Goal: Communication & Community: Answer question/provide support

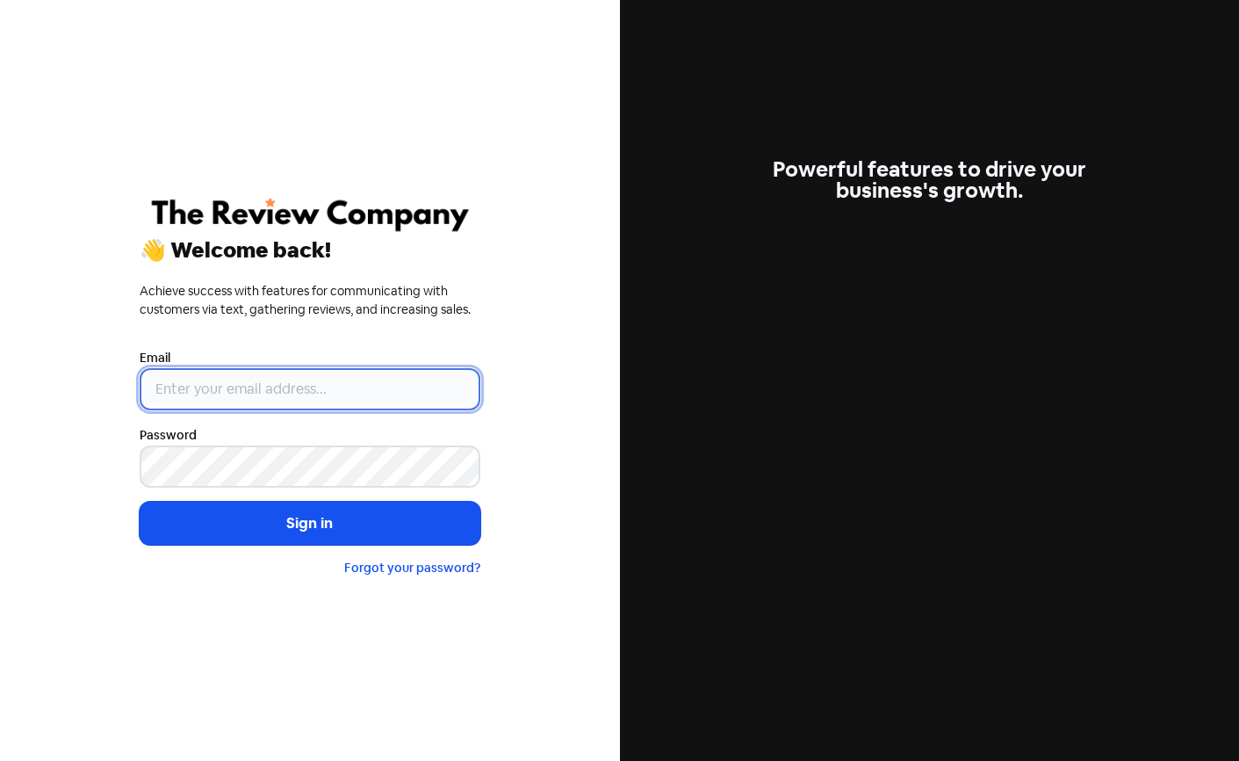
type input "[EMAIL_ADDRESS][DOMAIN_NAME]"
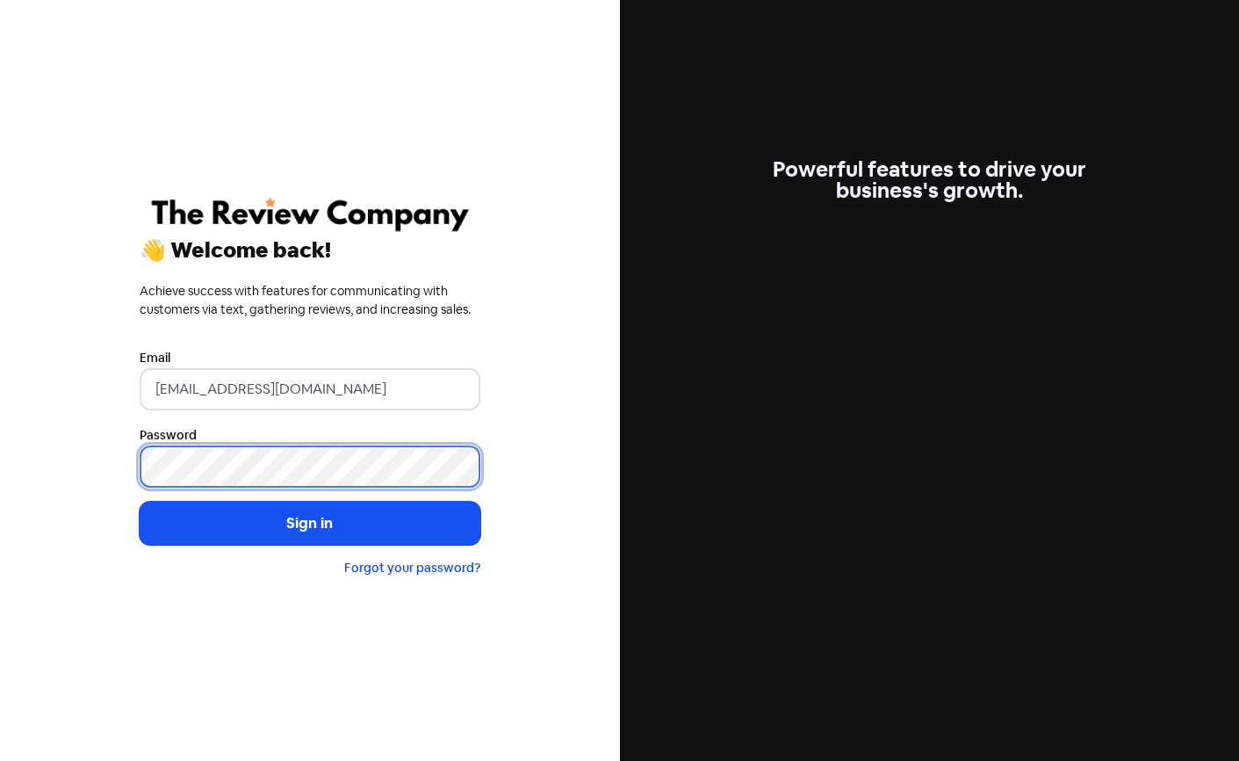
click at [309, 523] on button "Sign in" at bounding box center [310, 524] width 341 height 44
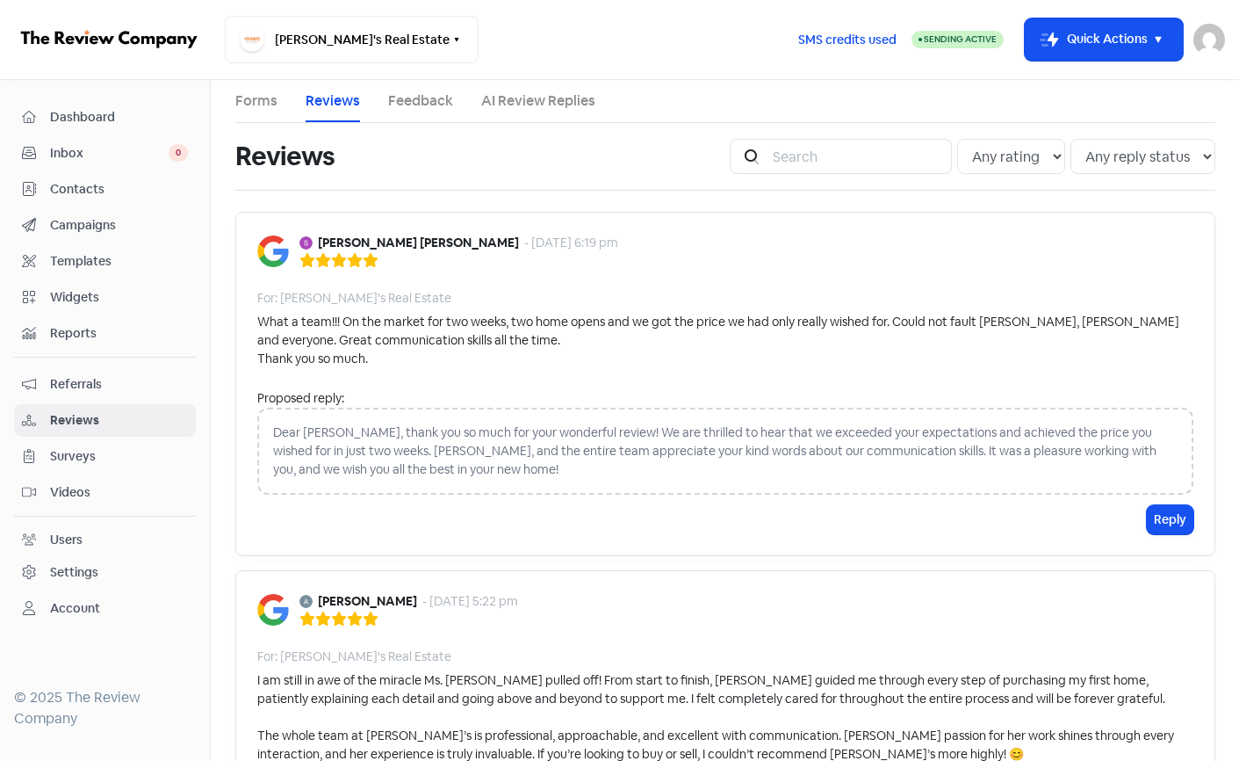
click at [307, 429] on div "Dear [PERSON_NAME], thank you so much for your wonderful review! We are thrille…" at bounding box center [725, 451] width 936 height 87
click at [302, 440] on div "Dear [PERSON_NAME], thank you so much for your wonderful review! We are thrille…" at bounding box center [725, 451] width 936 height 87
click at [321, 436] on div "Dear [PERSON_NAME], thank you so much for your wonderful review! We are thrille…" at bounding box center [725, 451] width 936 height 87
click at [289, 425] on div "Dear [PERSON_NAME], thank you so much for your wonderful review! We are thrille…" at bounding box center [725, 451] width 936 height 87
click at [336, 419] on div "Dear [PERSON_NAME], thank you so much for your wonderful review! We are thrille…" at bounding box center [725, 451] width 936 height 87
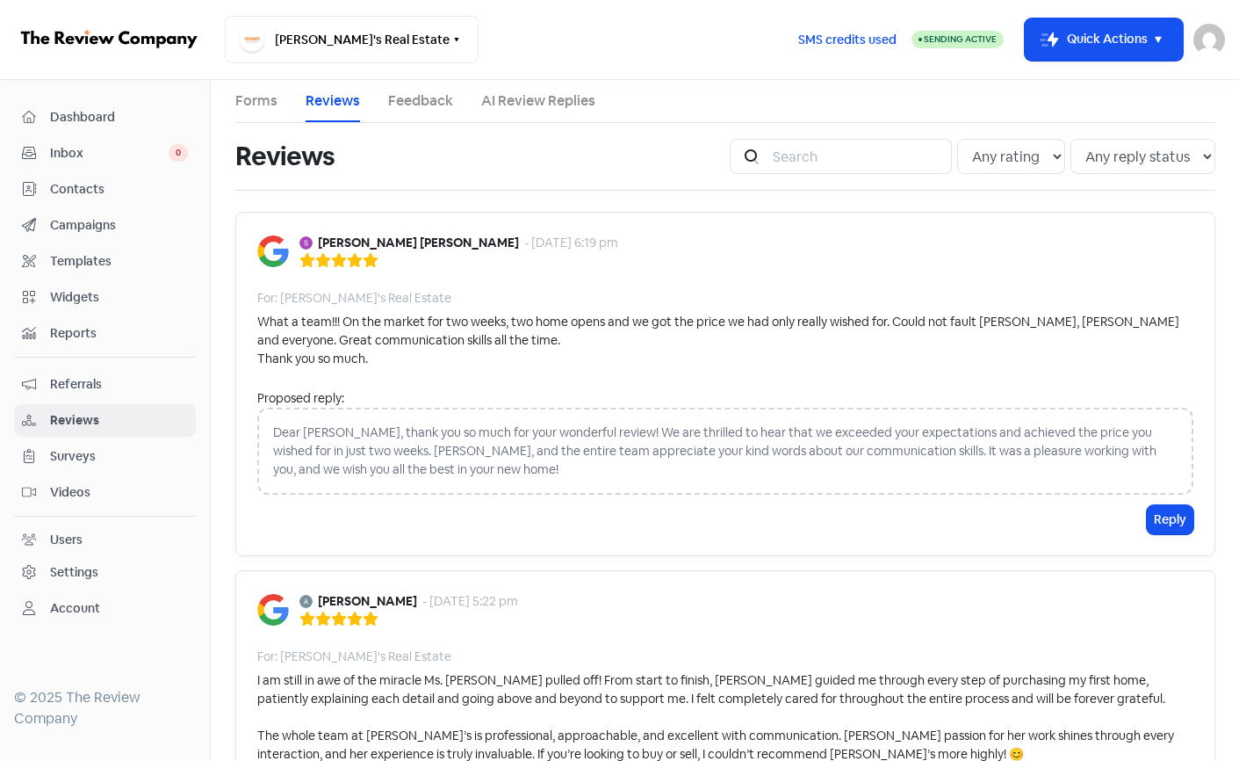
click at [343, 457] on div "Dear [PERSON_NAME], thank you so much for your wonderful review! We are thrille…" at bounding box center [725, 451] width 936 height 87
click at [386, 431] on div "Dear [PERSON_NAME], thank you so much for your wonderful review! We are thrille…" at bounding box center [725, 451] width 936 height 87
click at [388, 347] on div "What a team!!! On the market for two weeks, two home opens and we got the price…" at bounding box center [725, 340] width 936 height 55
click at [294, 425] on div "Dear [PERSON_NAME], thank you so much for your wonderful review! We are thrille…" at bounding box center [725, 451] width 936 height 87
click at [283, 458] on div "Dear [PERSON_NAME], thank you so much for your wonderful review! We are thrille…" at bounding box center [725, 451] width 936 height 87
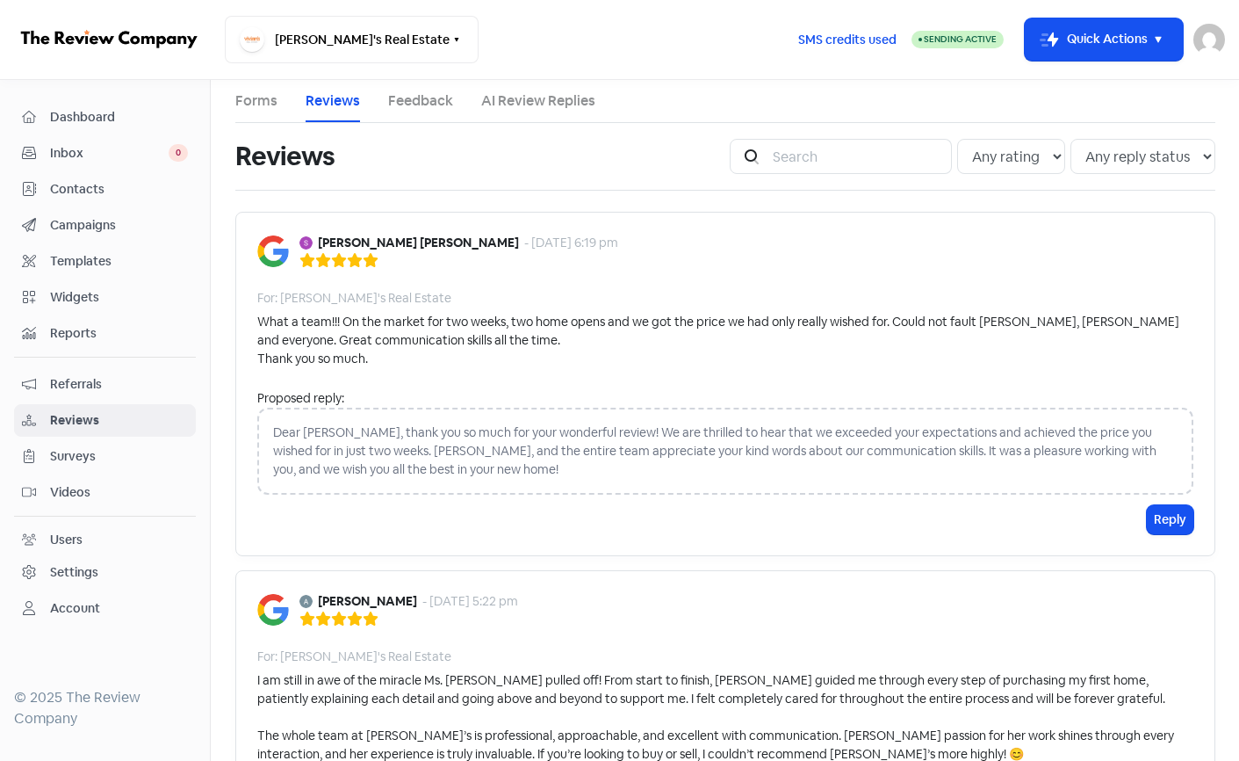
click at [336, 425] on div "Dear [PERSON_NAME], thank you so much for your wonderful review! We are thrille…" at bounding box center [725, 451] width 936 height 87
click at [443, 437] on div "Dear [PERSON_NAME], thank you so much for your wonderful review! We are thrille…" at bounding box center [725, 451] width 936 height 87
click at [408, 344] on div "What a team!!! On the market for two weeks, two home opens and we got the price…" at bounding box center [725, 340] width 936 height 55
click at [361, 430] on div "Dear [PERSON_NAME], thank you so much for your wonderful review! We are thrille…" at bounding box center [725, 451] width 936 height 87
click at [335, 457] on div "Dear [PERSON_NAME], thank you so much for your wonderful review! We are thrille…" at bounding box center [725, 451] width 936 height 87
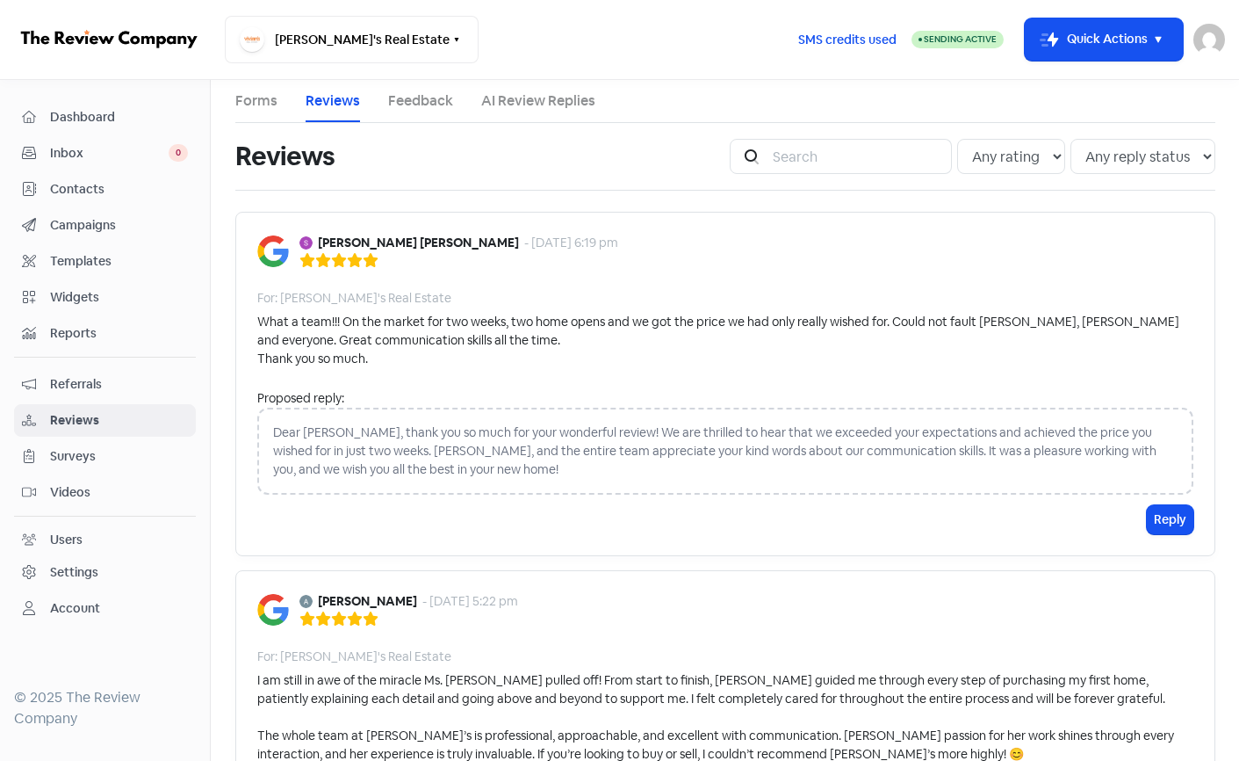
click at [470, 451] on div "Dear [PERSON_NAME], thank you so much for your wonderful review! We are thrille…" at bounding box center [725, 451] width 936 height 87
click at [287, 437] on div "Dear [PERSON_NAME], thank you so much for your wonderful review! We are thrille…" at bounding box center [725, 451] width 936 height 87
click at [383, 389] on div "Proposed reply:" at bounding box center [725, 398] width 936 height 18
click at [393, 450] on div "Dear [PERSON_NAME], thank you so much for your wonderful review! We are thrille…" at bounding box center [725, 451] width 936 height 87
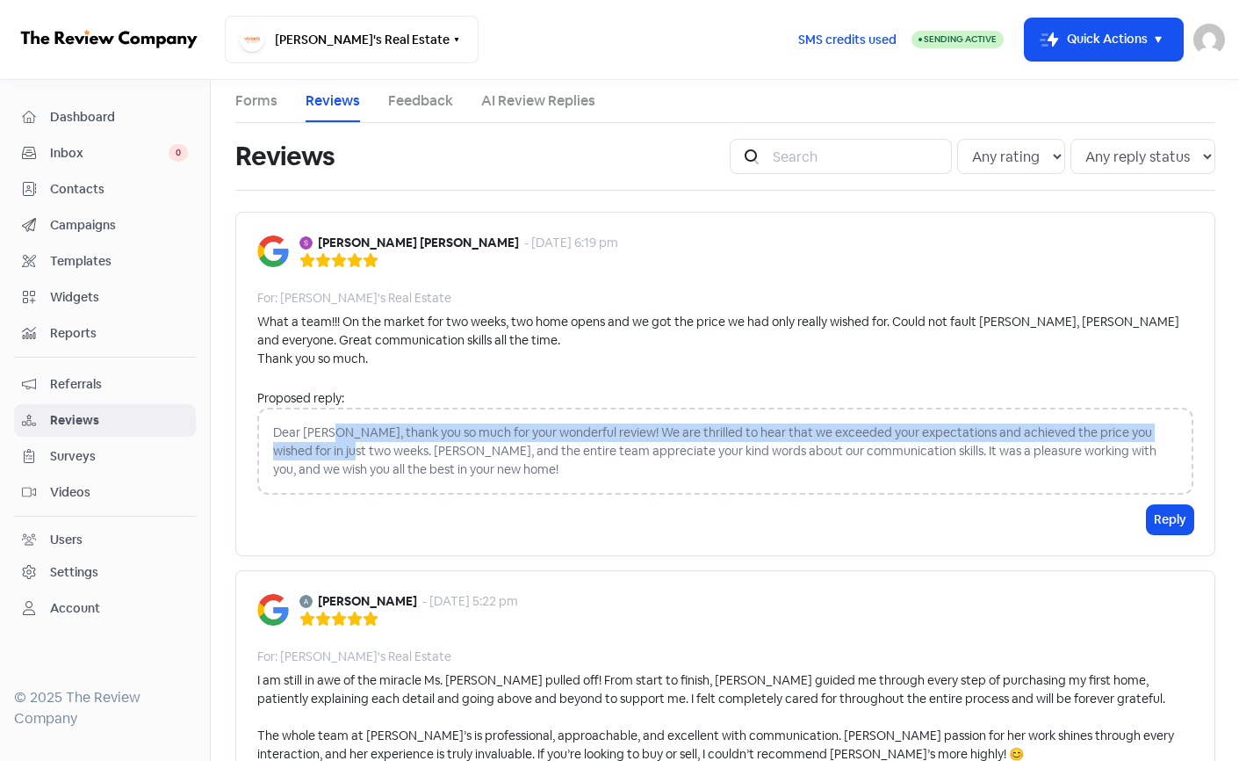
click at [333, 440] on div "Dear [PERSON_NAME], thank you so much for your wonderful review! We are thrille…" at bounding box center [725, 451] width 936 height 87
click at [333, 435] on div "Dear [PERSON_NAME], thank you so much for your wonderful review! We are thrille…" at bounding box center [725, 451] width 936 height 87
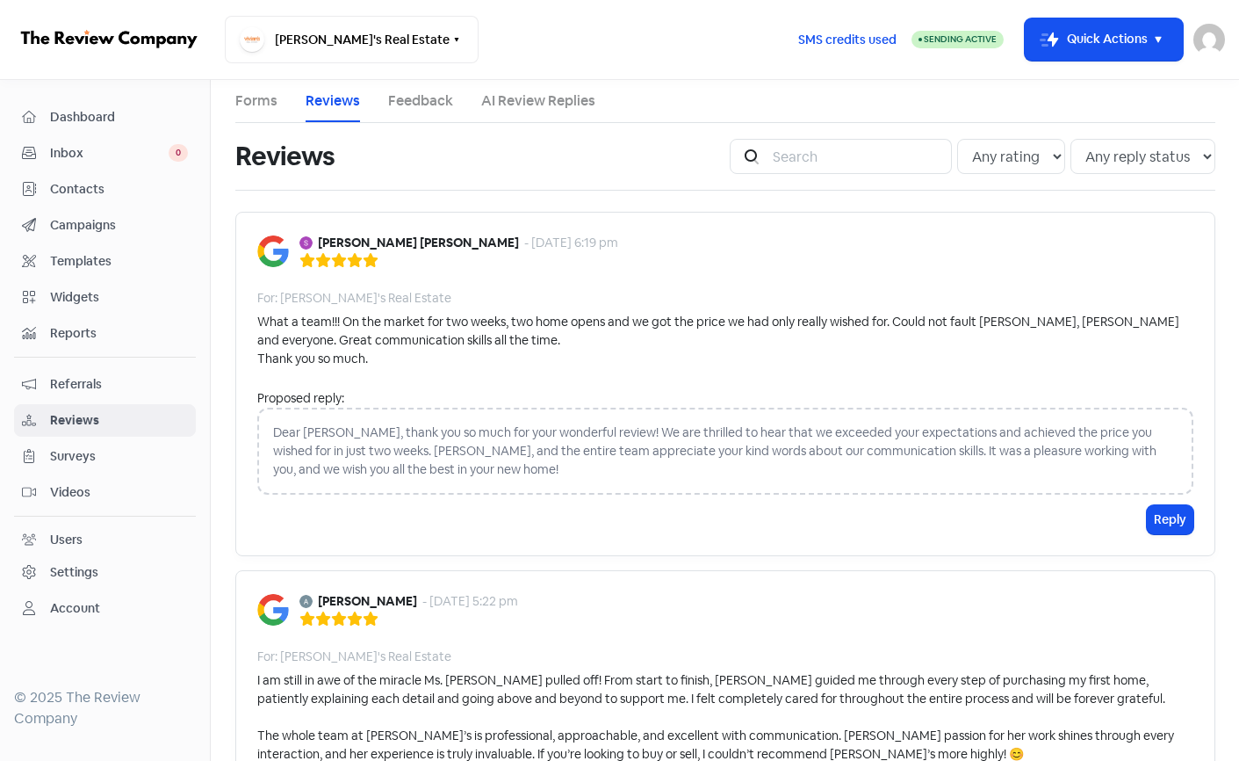
click at [341, 434] on div "Dear [PERSON_NAME], thank you so much for your wonderful review! We are thrille…" at bounding box center [725, 451] width 936 height 87
click at [338, 430] on div "Dear [PERSON_NAME], thank you so much for your wonderful review! We are thrille…" at bounding box center [725, 451] width 936 height 87
click at [273, 433] on div "Dear [PERSON_NAME], thank you so much for your wonderful review! We are thrille…" at bounding box center [725, 451] width 936 height 87
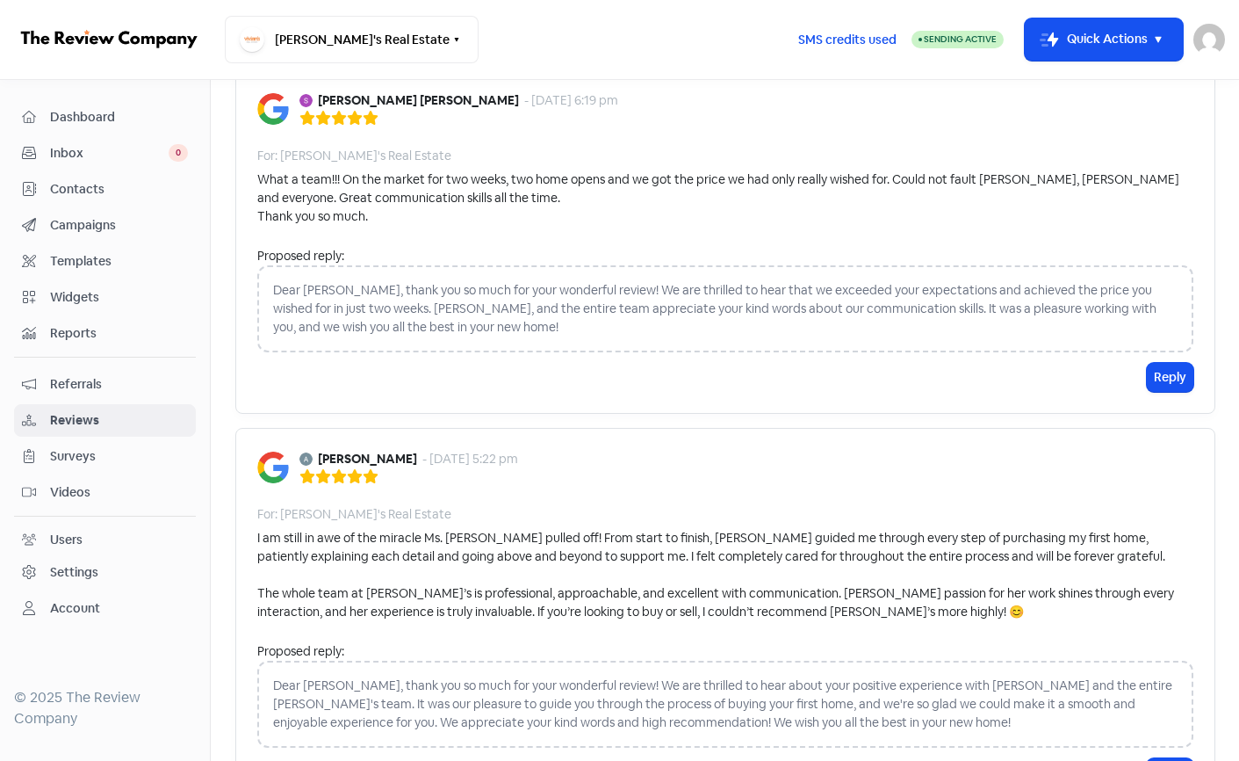
scroll to position [83, 0]
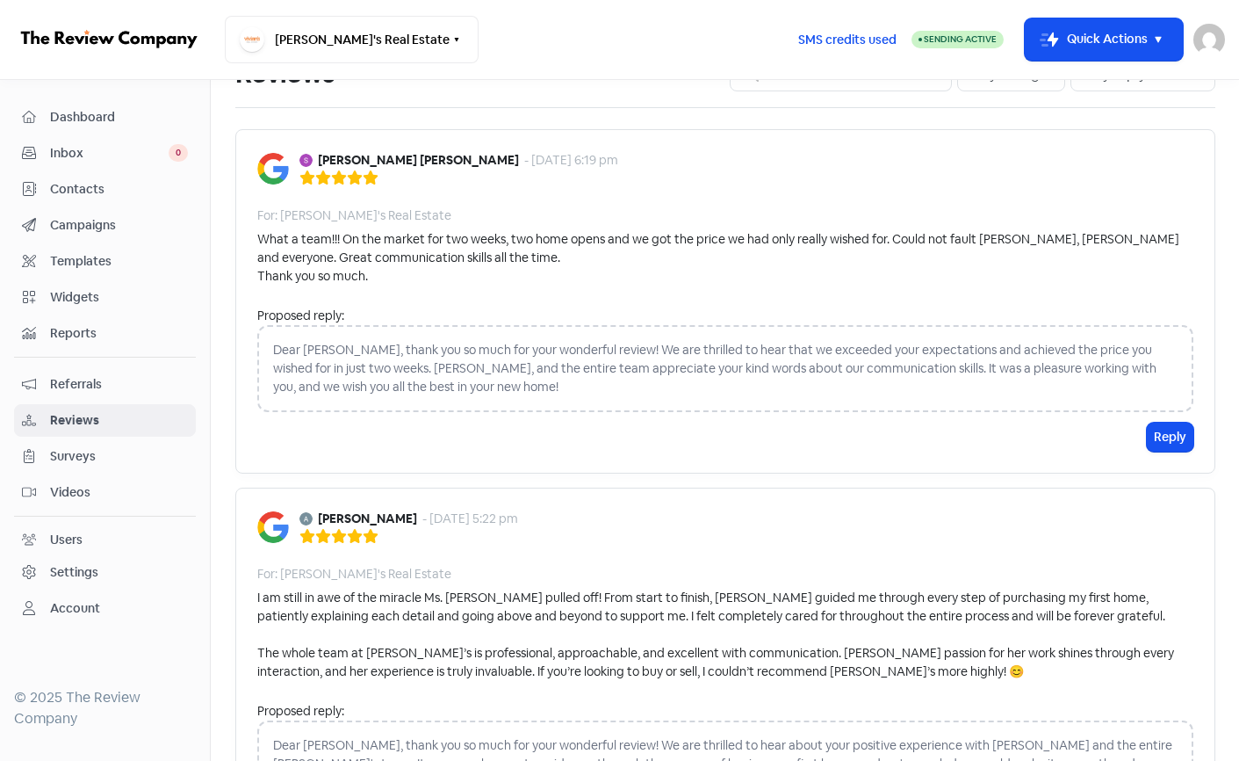
click at [317, 379] on div "Dear [PERSON_NAME], thank you so much for your wonderful review! We are thrille…" at bounding box center [725, 368] width 936 height 87
click at [368, 367] on div "Dear [PERSON_NAME], thank you so much for your wonderful review! We are thrille…" at bounding box center [725, 368] width 936 height 87
click at [538, 401] on div "Dear [PERSON_NAME], thank you so much for your wonderful review! We are thrille…" at bounding box center [725, 368] width 936 height 87
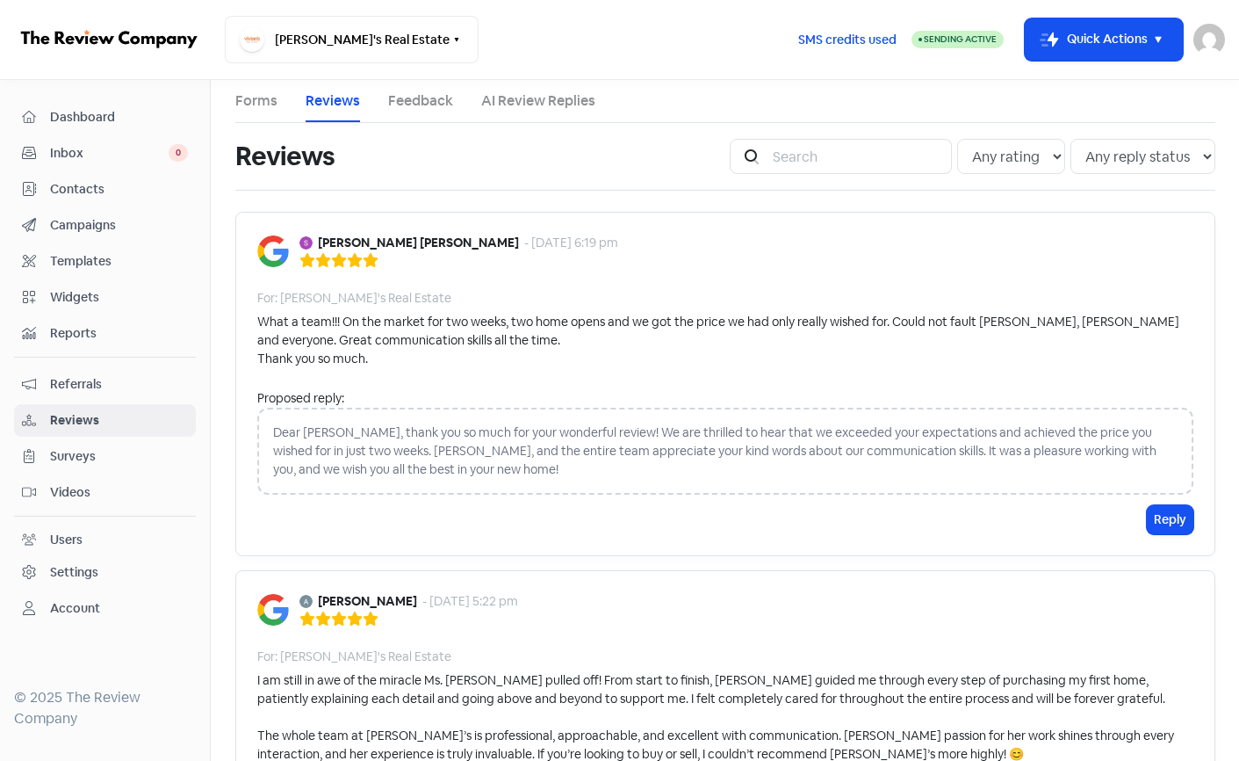
scroll to position [0, 0]
select select "true"
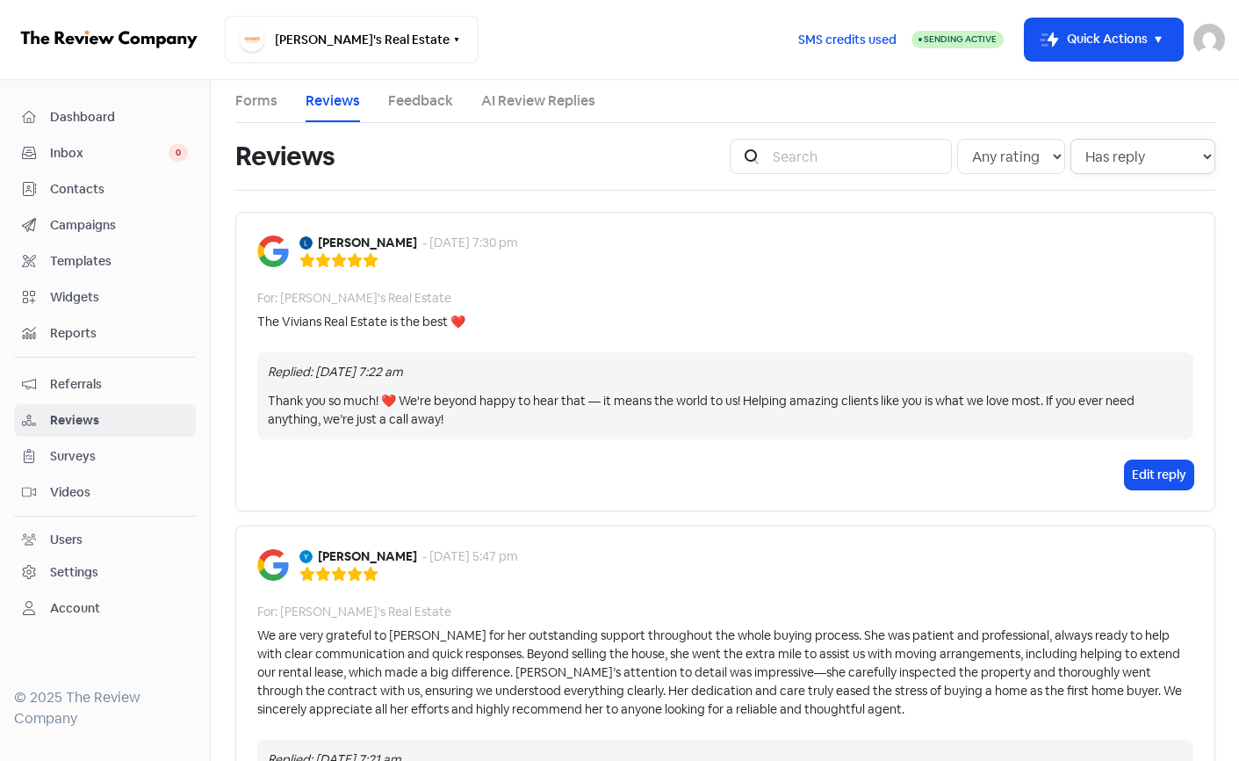
select select
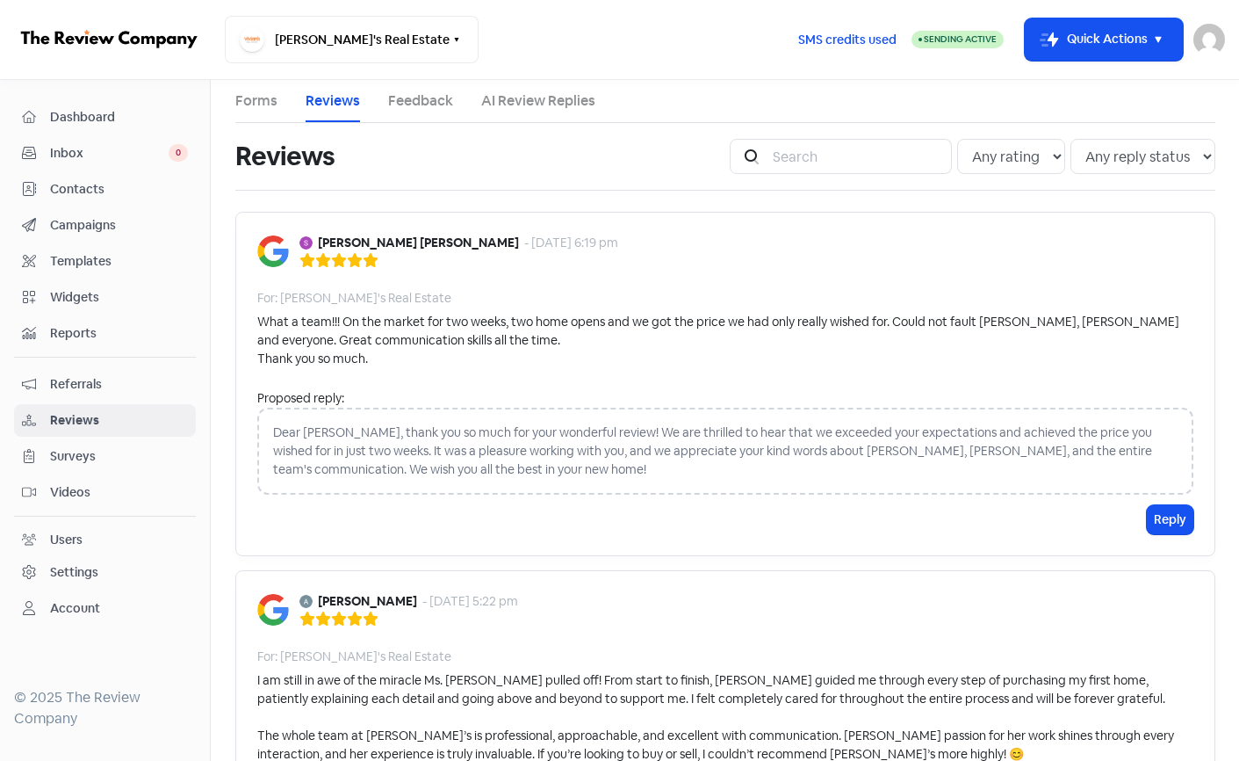
click at [416, 444] on div "Dear [PERSON_NAME], thank you so much for your wonderful review! We are thrille…" at bounding box center [725, 451] width 936 height 87
click at [357, 400] on div "Proposed reply:" at bounding box center [725, 398] width 936 height 18
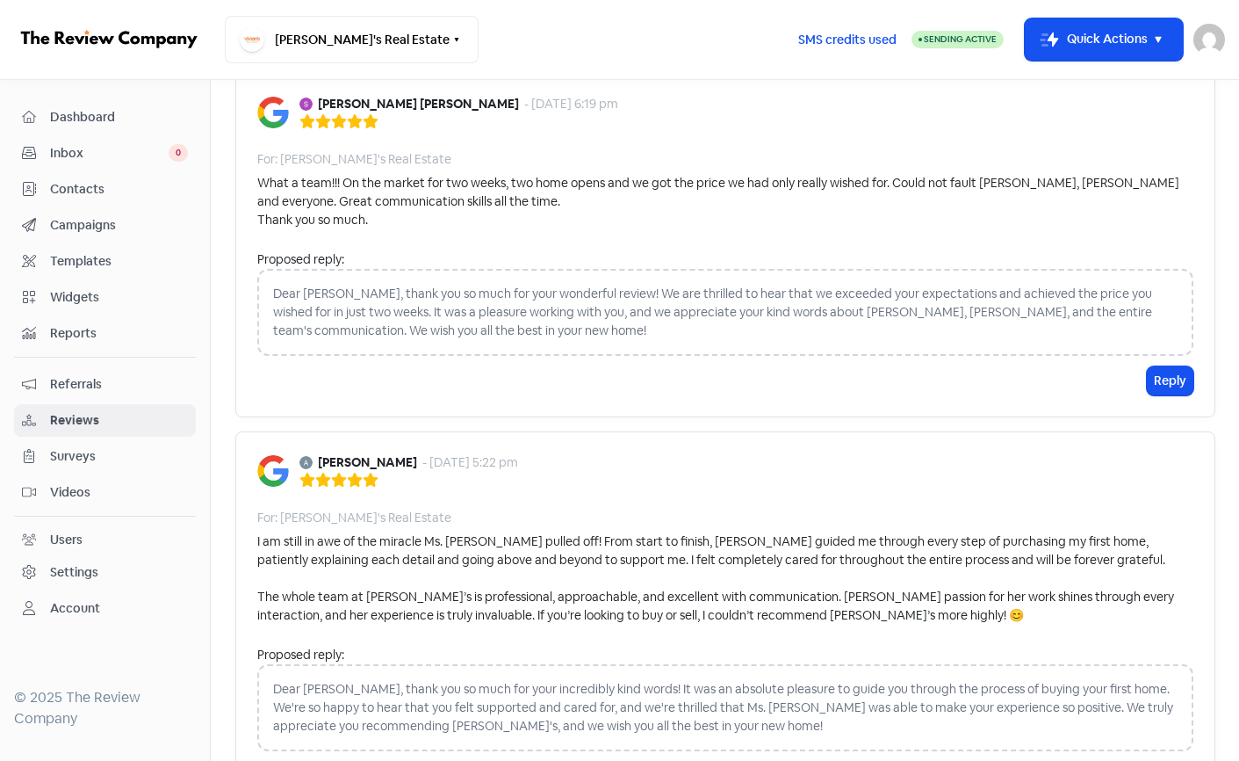
scroll to position [135, 0]
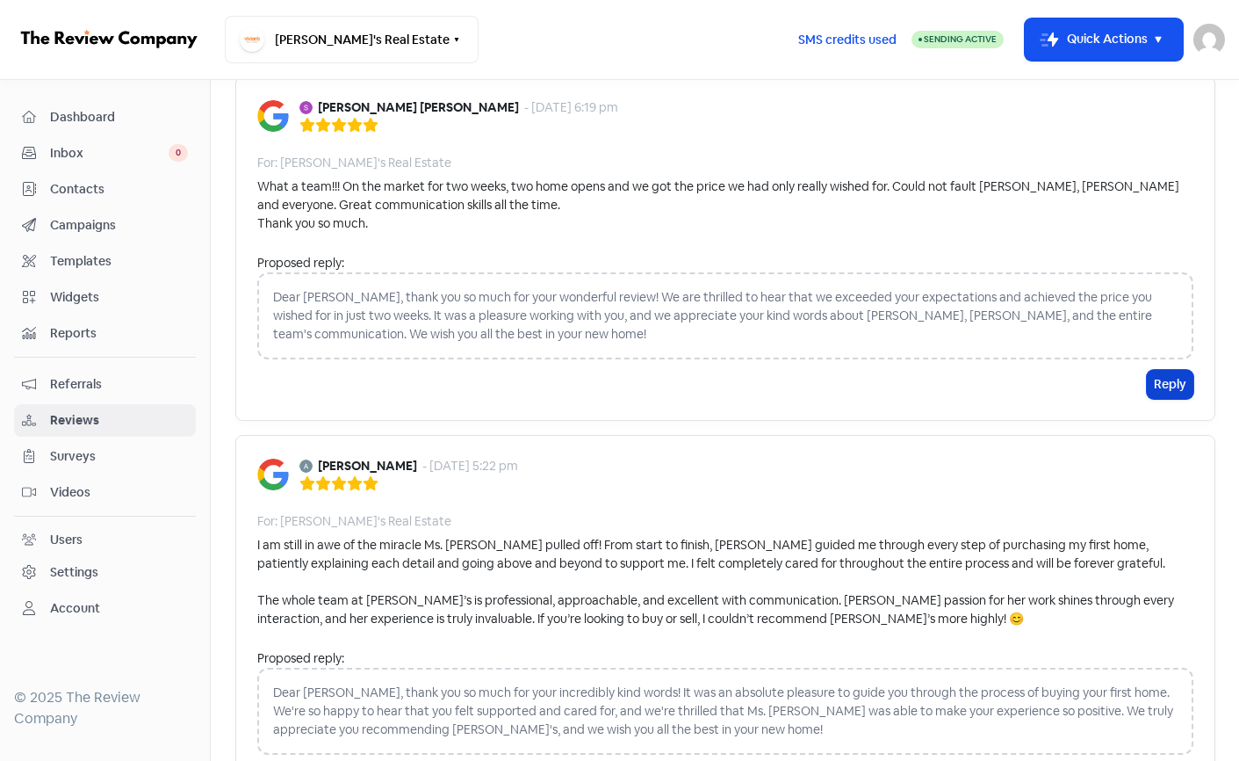
click at [1168, 386] on button "Reply" at bounding box center [1170, 384] width 47 height 29
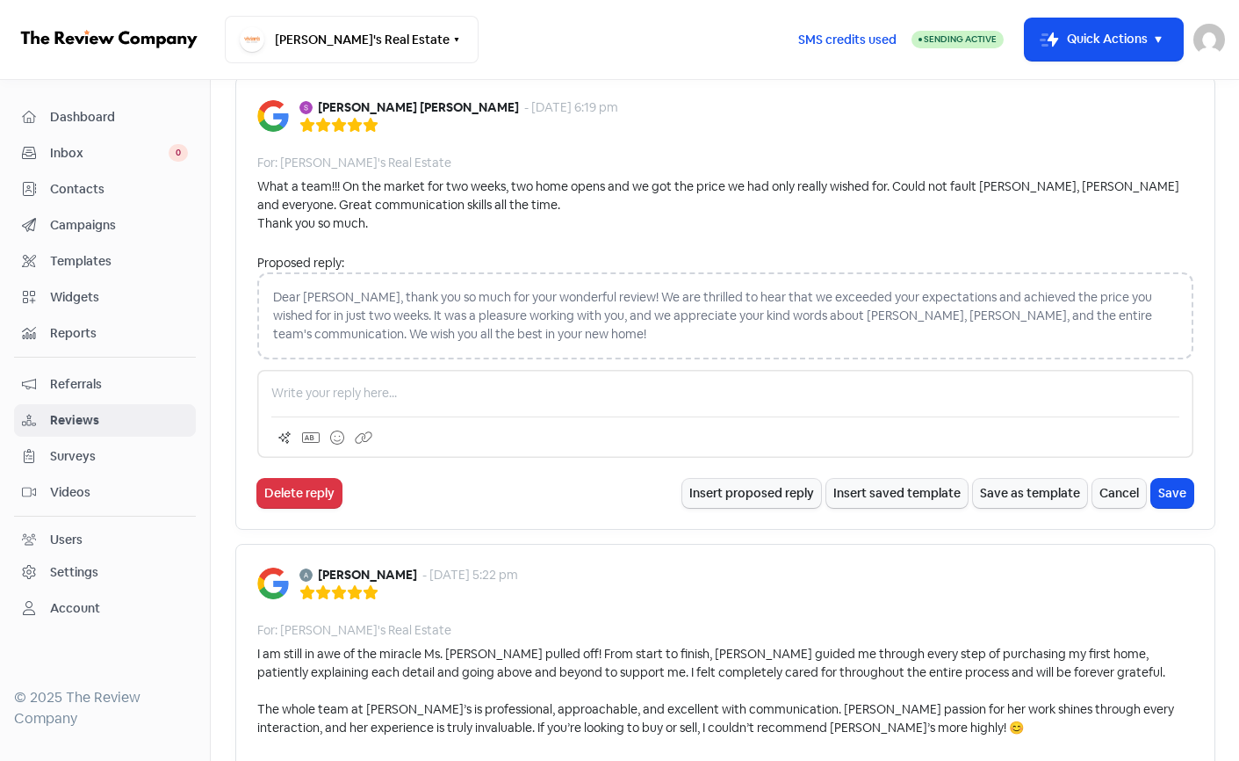
click at [307, 387] on p at bounding box center [725, 393] width 908 height 18
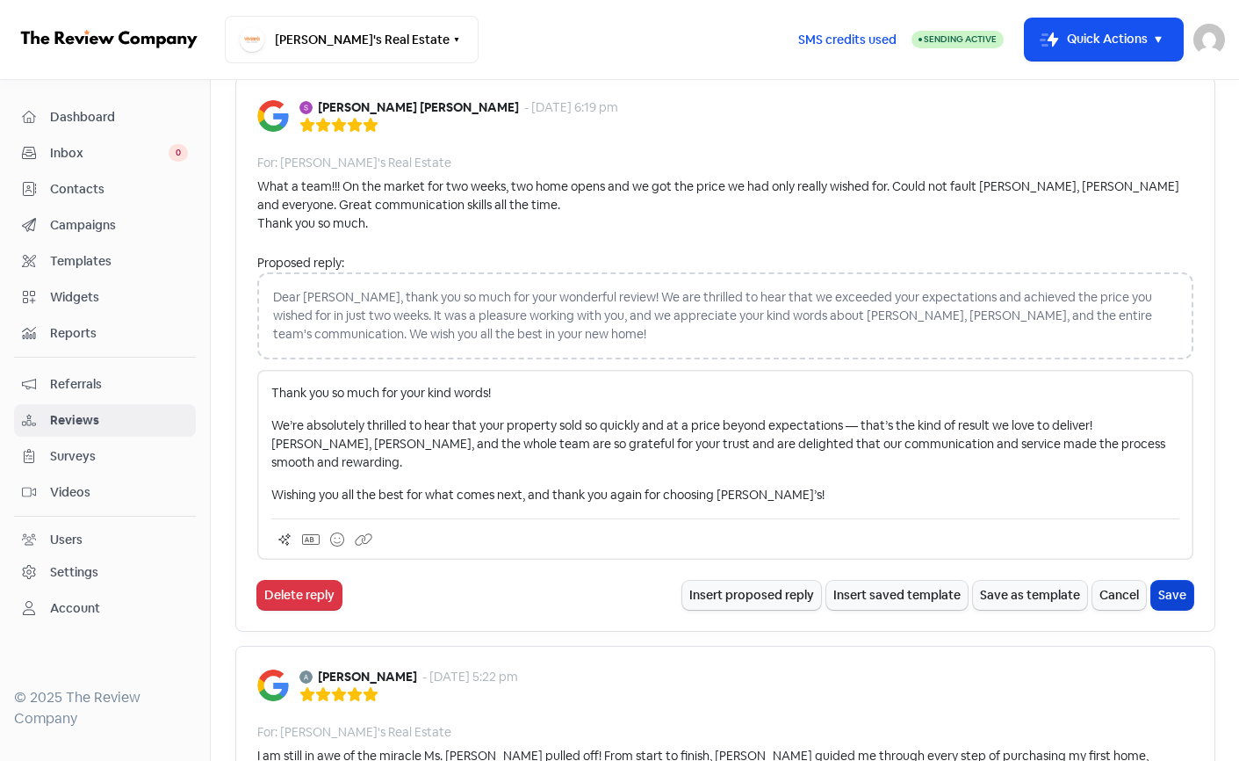
click at [1170, 581] on button "Save" at bounding box center [1172, 595] width 42 height 29
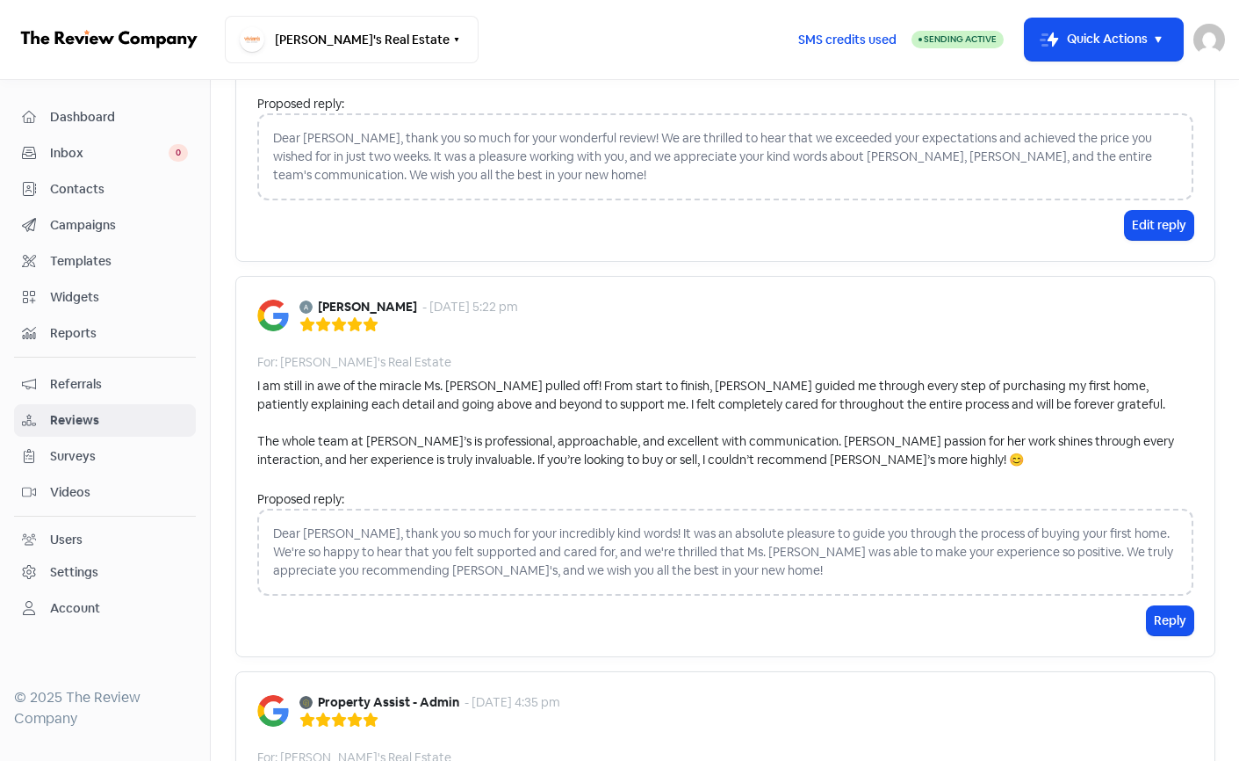
scroll to position [499, 0]
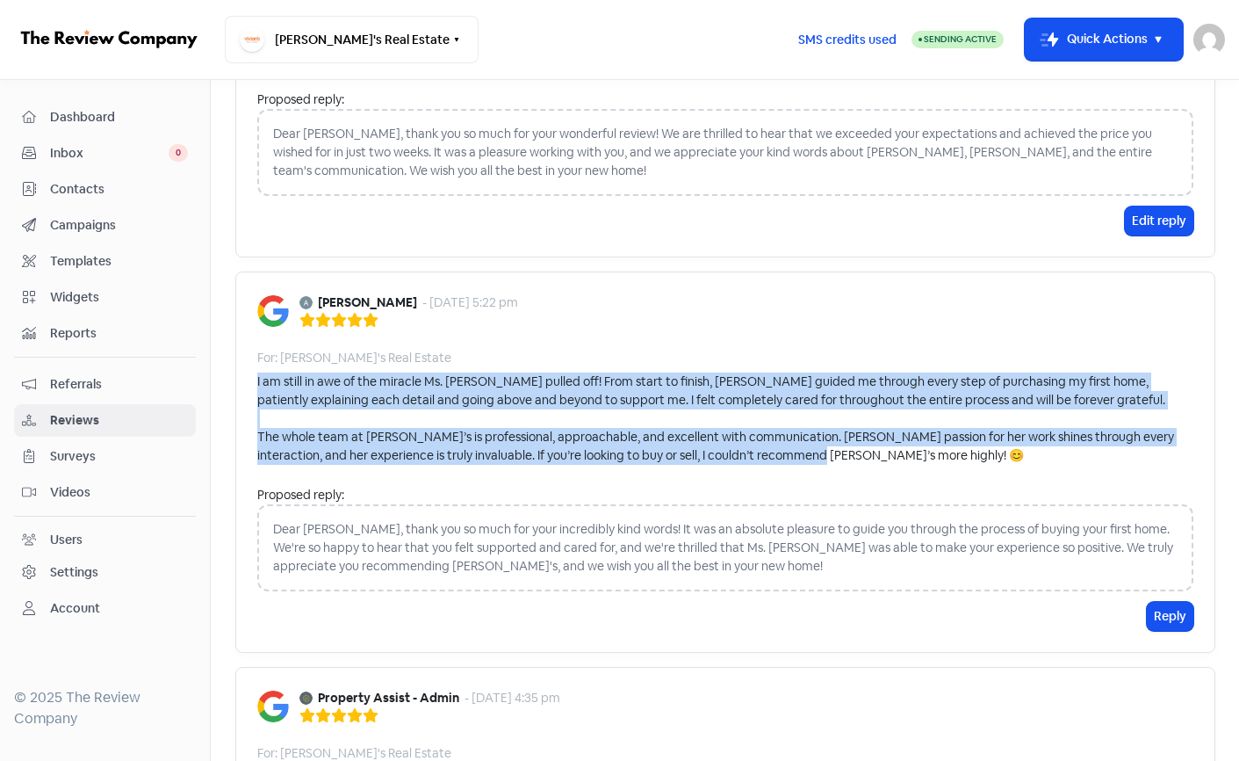
drag, startPoint x: 257, startPoint y: 359, endPoint x: 925, endPoint y: 452, distance: 674.0
click at [925, 452] on div "[PERSON_NAME] - [DATE] 5:22 pm For: [PERSON_NAME]'s Real Estate I am still in a…" at bounding box center [725, 461] width 980 height 381
copy div "I am still in awe of the miracle Ms. [PERSON_NAME] pulled off! From start to fi…"
click at [1168, 602] on button "Reply" at bounding box center [1170, 616] width 47 height 29
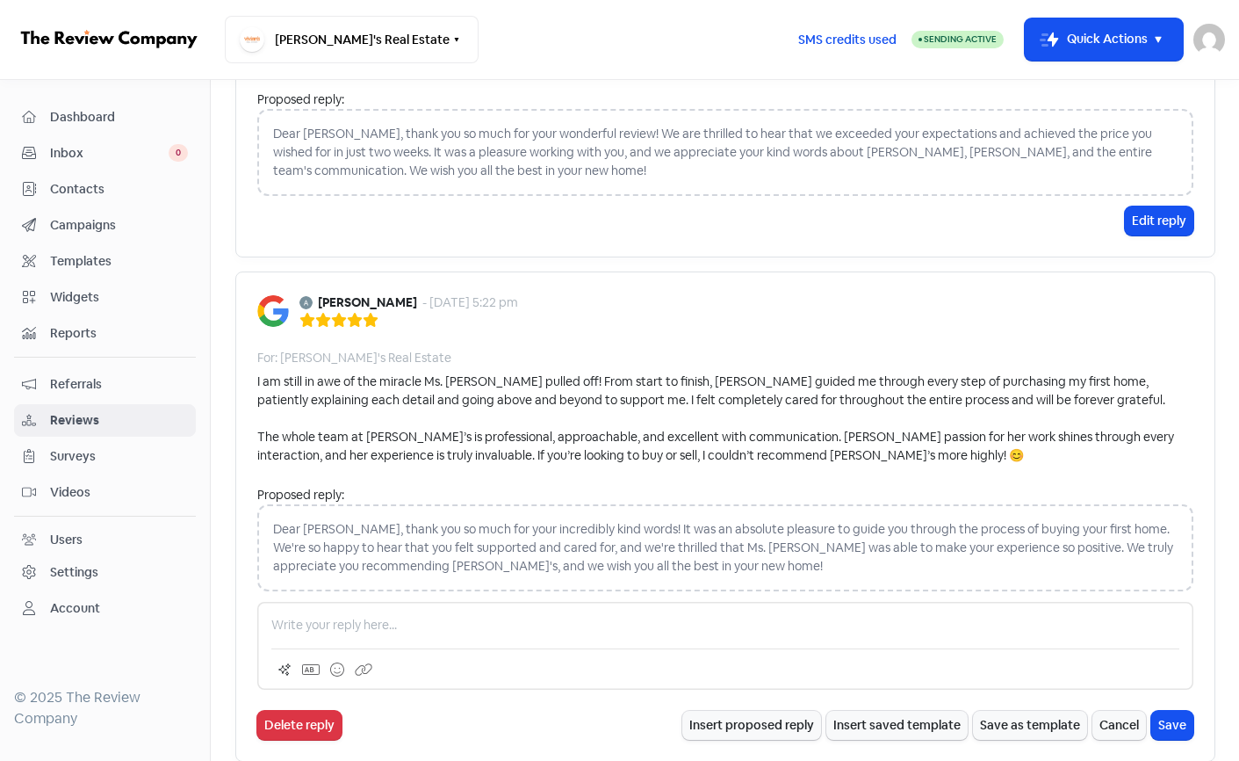
click at [526, 602] on div at bounding box center [725, 646] width 936 height 88
click at [486, 616] on p at bounding box center [725, 625] width 908 height 18
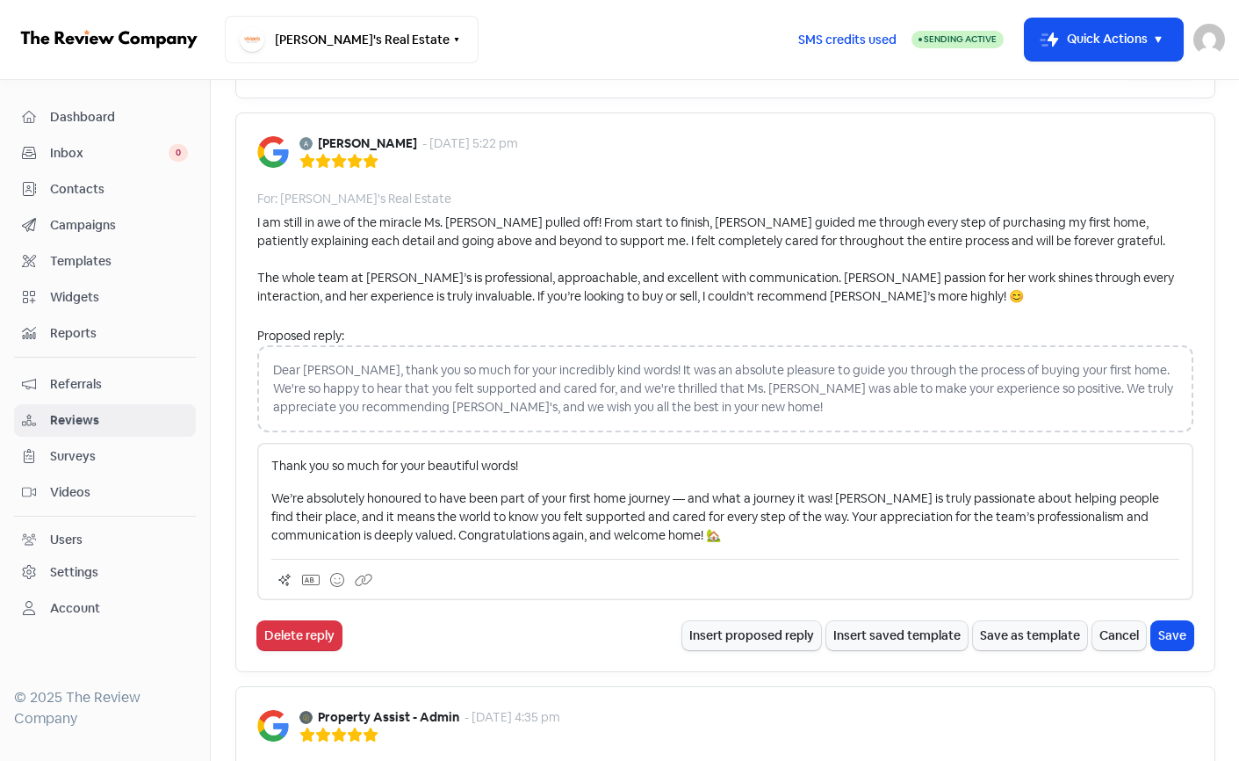
scroll to position [689, 0]
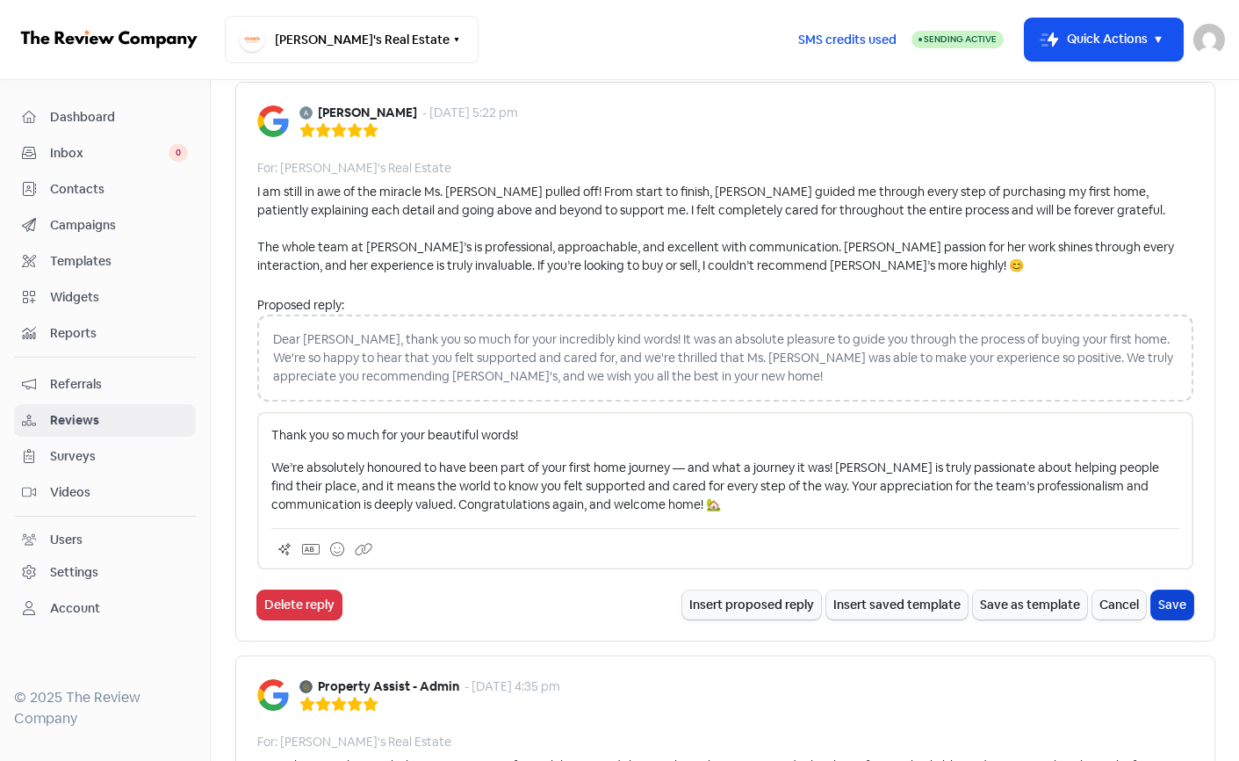
click at [1175, 591] on button "Save" at bounding box center [1172, 604] width 42 height 29
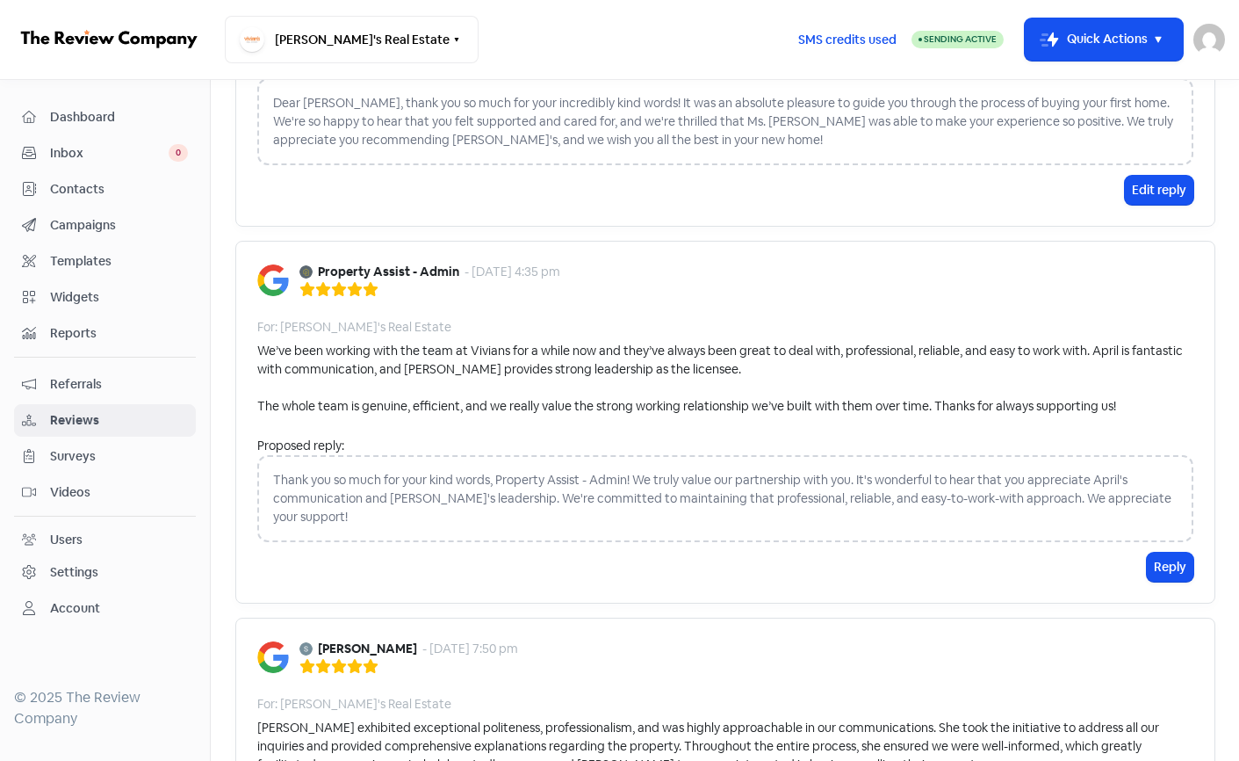
scroll to position [1097, 0]
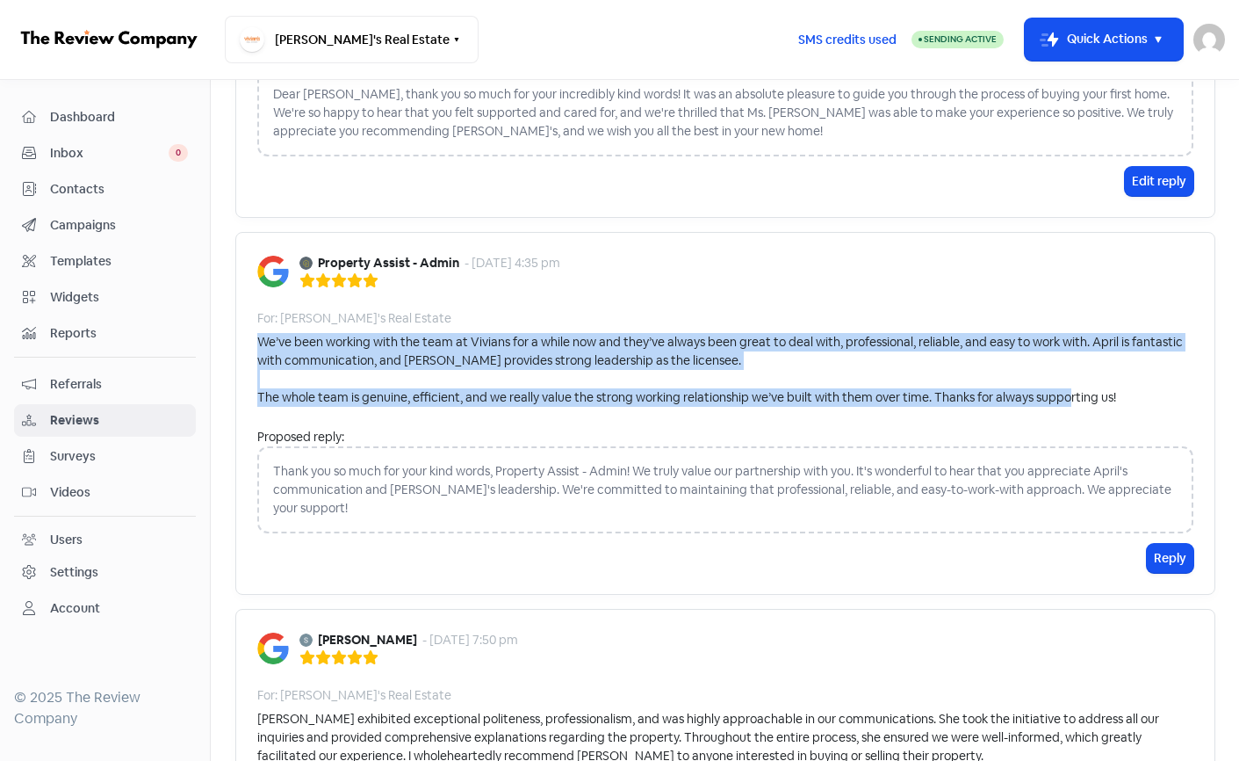
drag, startPoint x: 259, startPoint y: 322, endPoint x: 1144, endPoint y: 360, distance: 885.3
click at [1144, 391] on div "Property Assist - Admin - [DATE] 4:35 pm For: [PERSON_NAME]'s Real Estate We’ve…" at bounding box center [725, 413] width 980 height 363
copy div "We’ve been working with the team at Vivians for a while now and they’ve always …"
click at [1174, 544] on button "Reply" at bounding box center [1170, 558] width 47 height 29
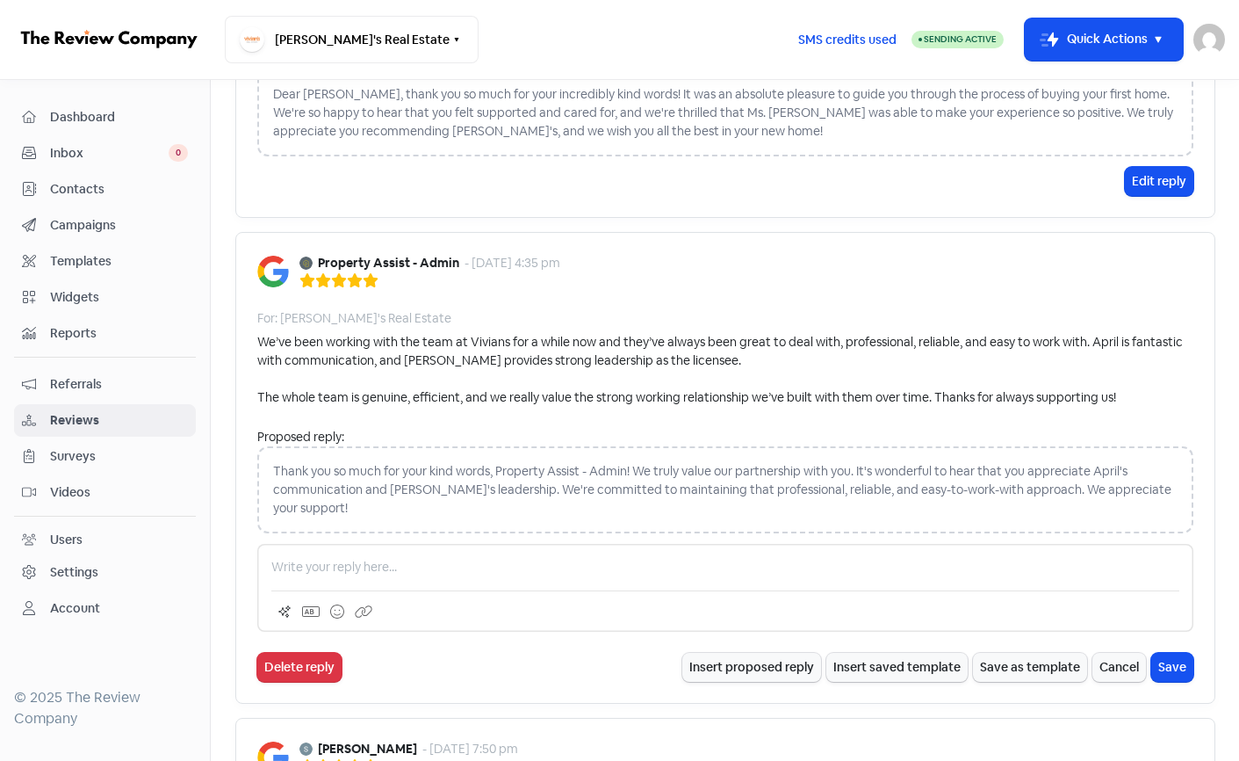
click at [545, 558] on p at bounding box center [725, 567] width 908 height 18
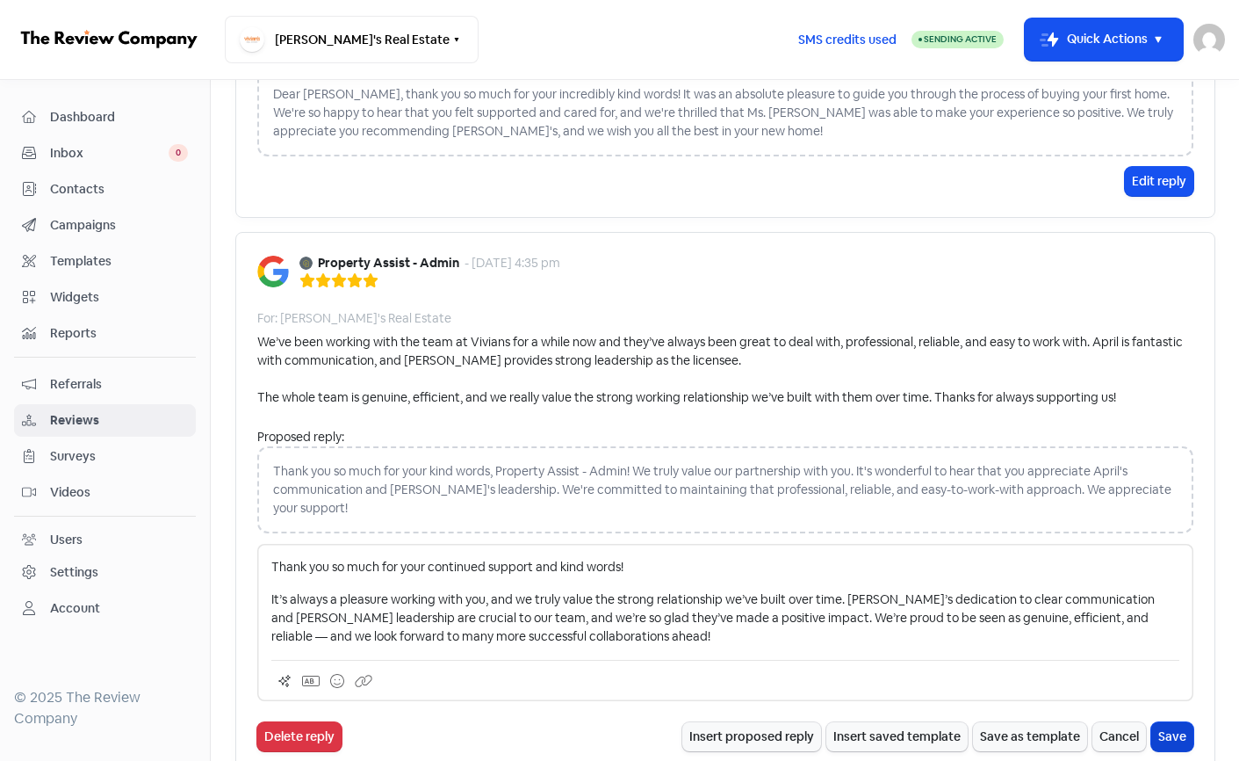
click at [1179, 722] on button "Save" at bounding box center [1172, 736] width 42 height 29
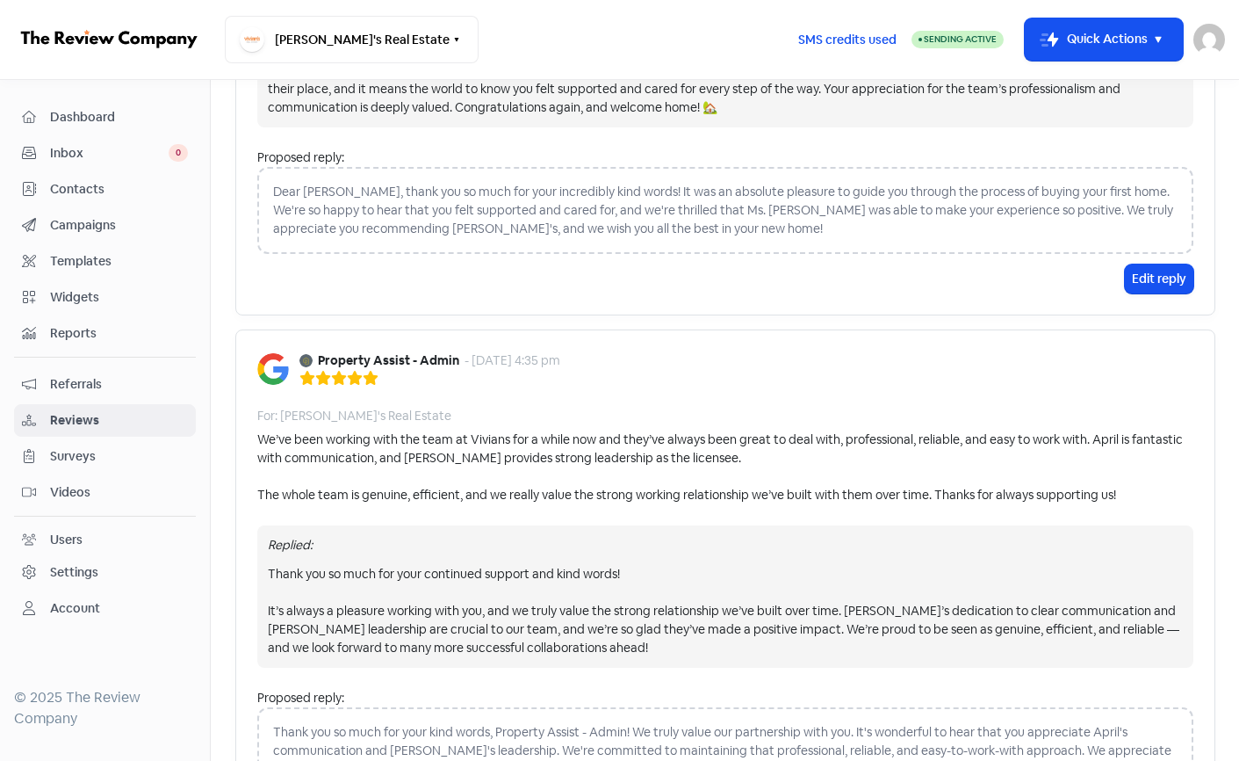
scroll to position [993, 0]
